Goal: Information Seeking & Learning: Learn about a topic

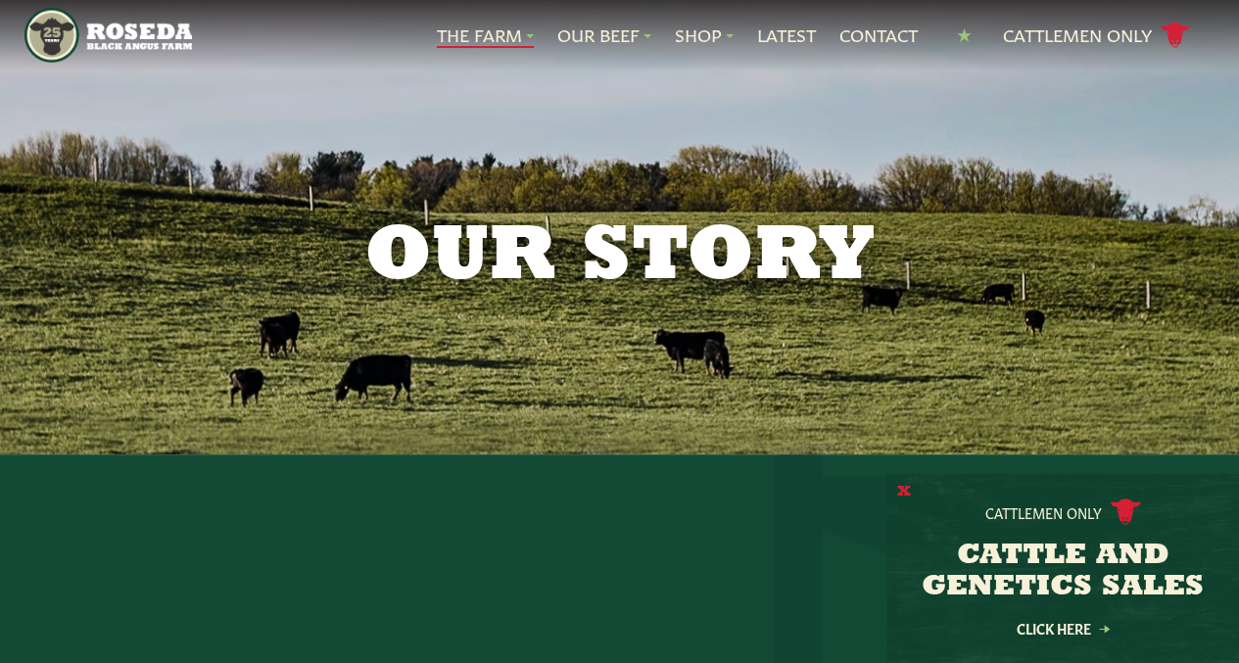
click at [903, 490] on button "X" at bounding box center [904, 492] width 14 height 21
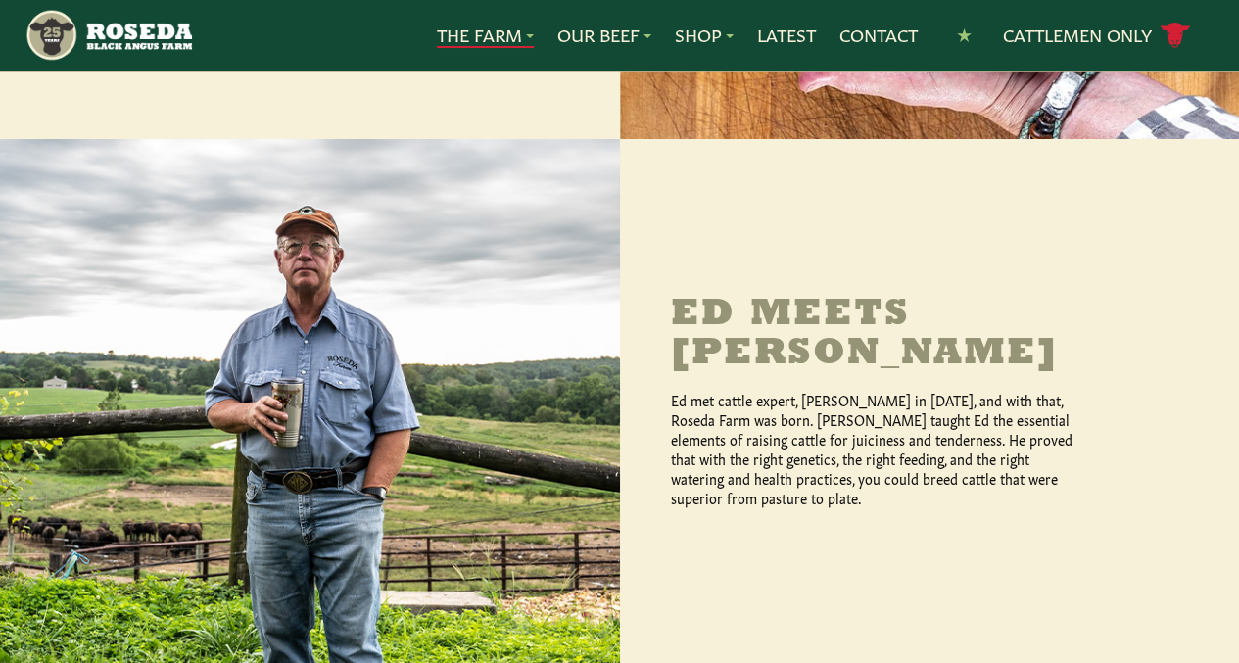
scroll to position [1424, 0]
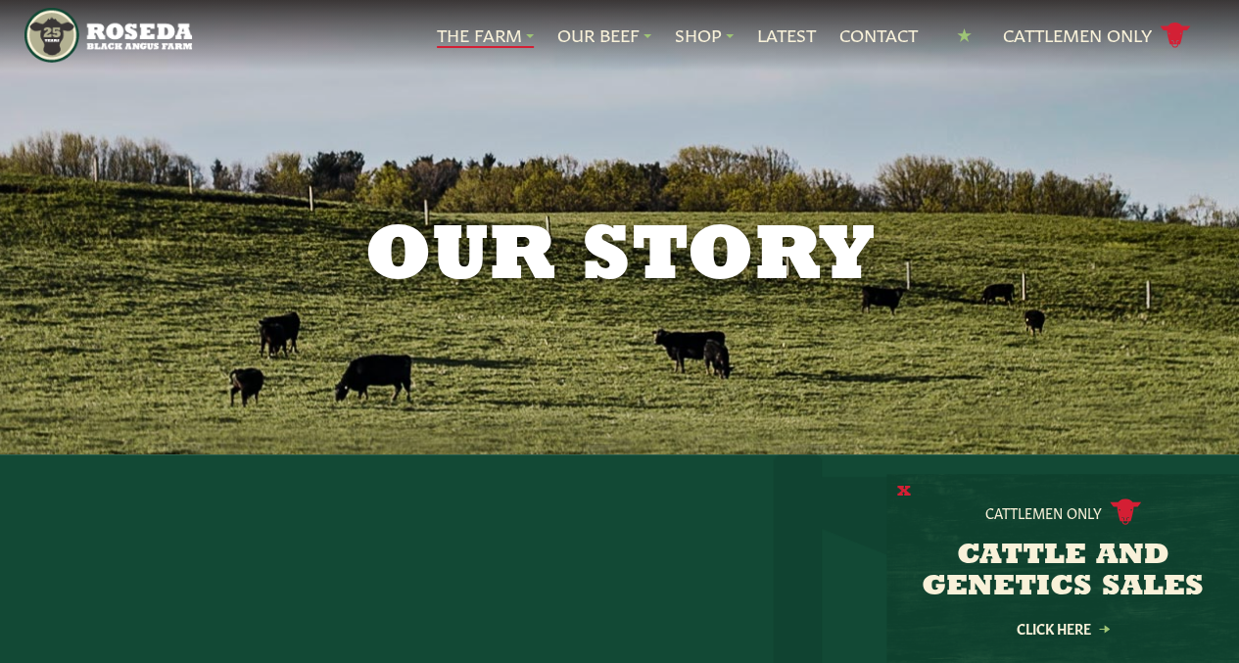
click at [909, 488] on button "X" at bounding box center [904, 492] width 14 height 21
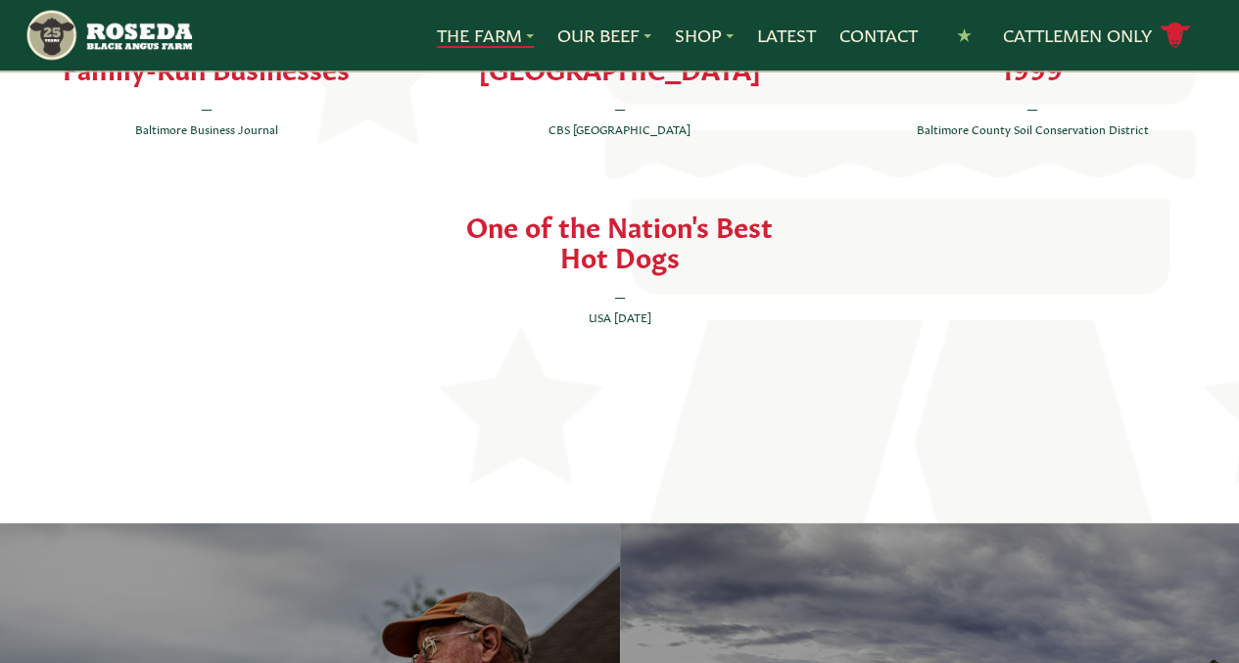
scroll to position [4231, 0]
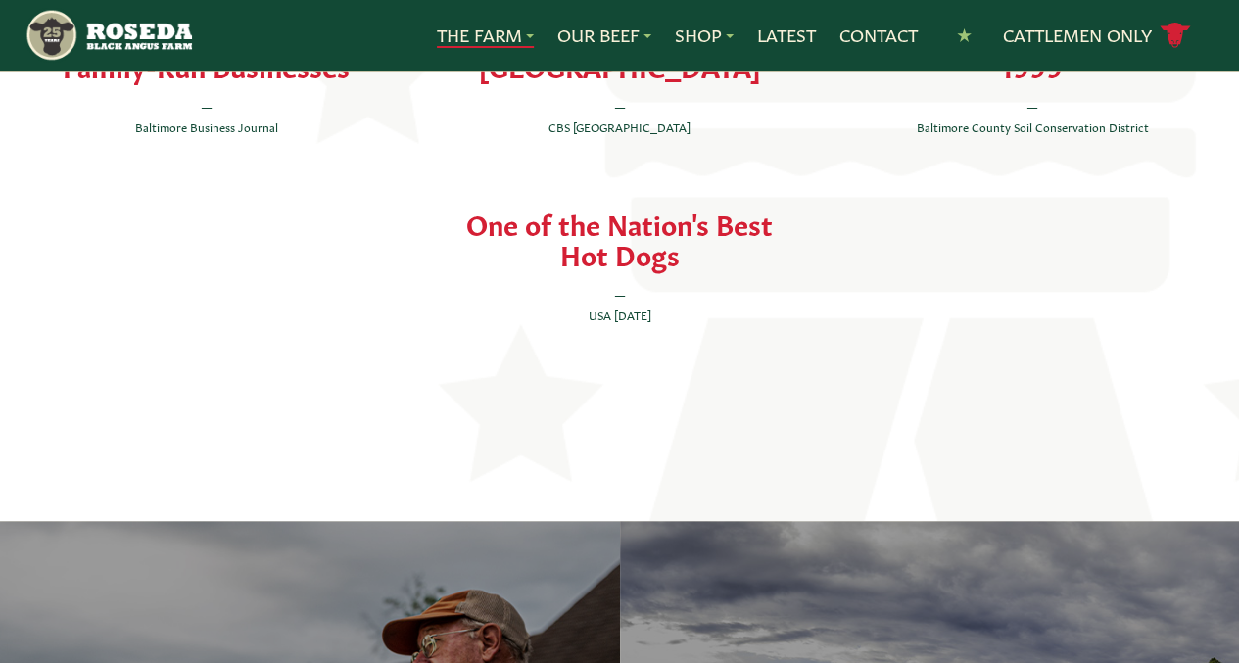
click at [144, 42] on img "Main Navigation" at bounding box center [107, 35] width 167 height 55
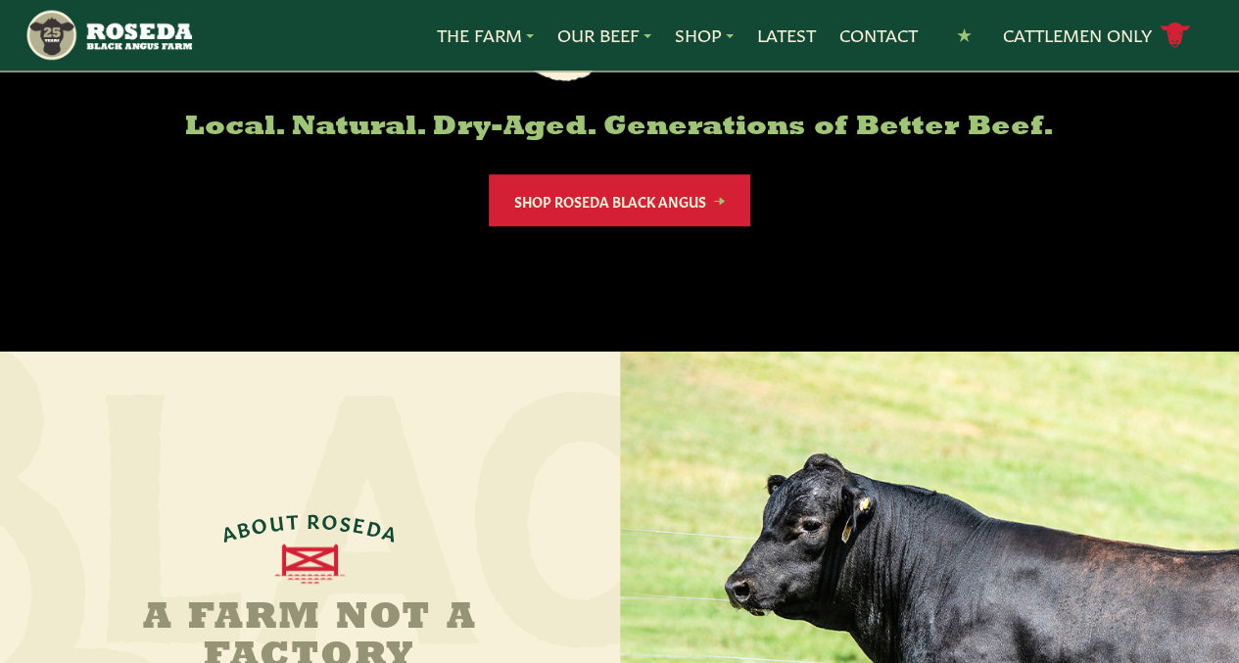
scroll to position [459, 0]
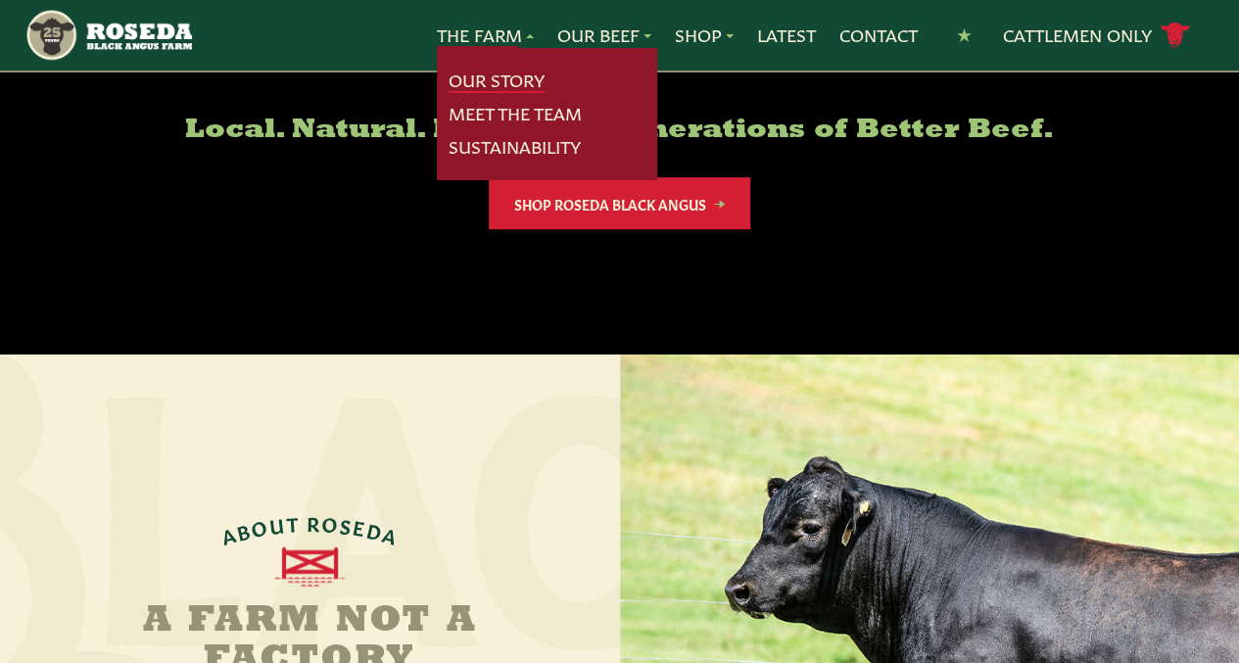
click at [494, 90] on link "Our Story" at bounding box center [497, 80] width 96 height 25
